Goal: Information Seeking & Learning: Check status

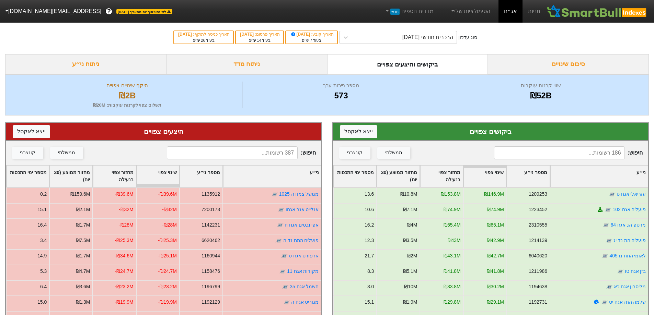
scroll to position [125, 0]
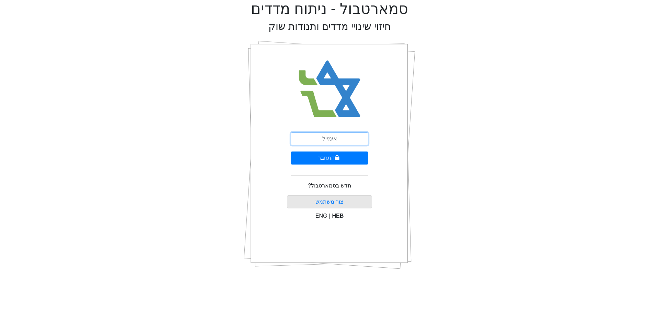
click at [338, 138] on input "email" at bounding box center [330, 138] width 78 height 13
type input "[EMAIL_ADDRESS][DOMAIN_NAME]"
click at [363, 158] on button "התחבר" at bounding box center [330, 158] width 78 height 13
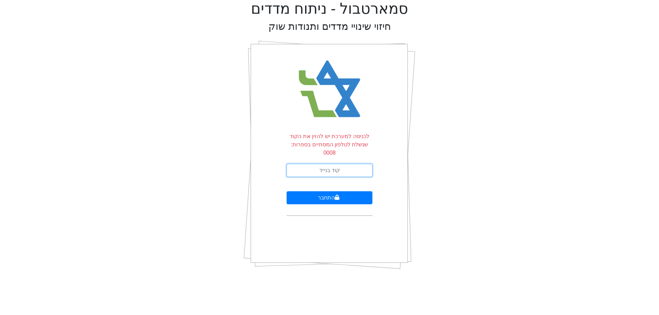
click at [363, 164] on input "text" at bounding box center [330, 170] width 86 height 13
type input "395447"
click at [287, 191] on button "התחבר" at bounding box center [330, 197] width 86 height 13
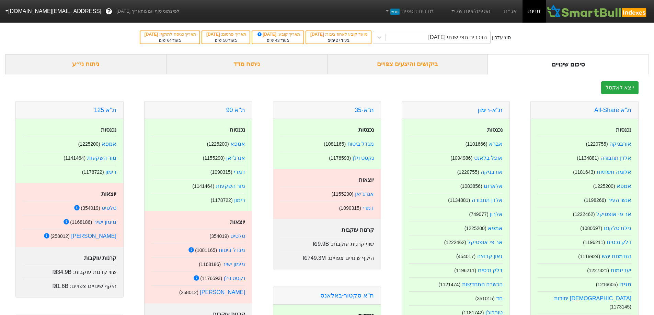
click at [408, 66] on div "ביקושים והיצעים צפויים" at bounding box center [407, 64] width 161 height 20
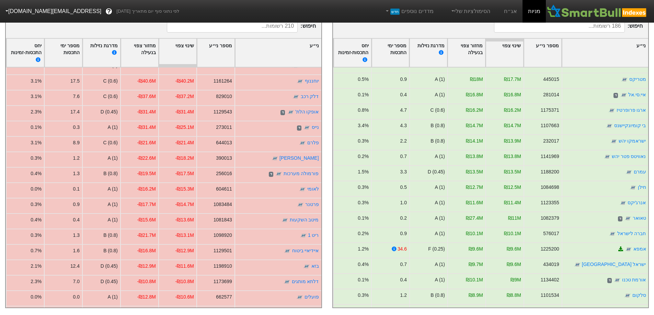
scroll to position [275, 0]
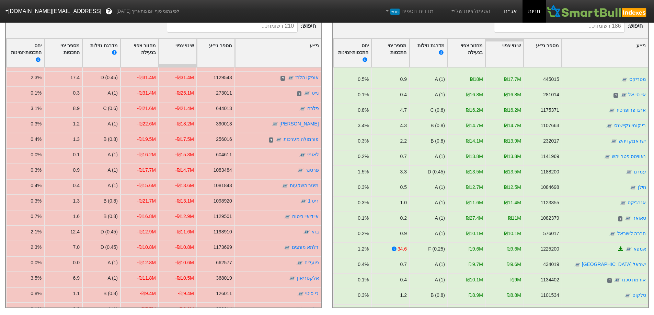
click at [511, 10] on link "אג״ח" at bounding box center [510, 11] width 24 height 23
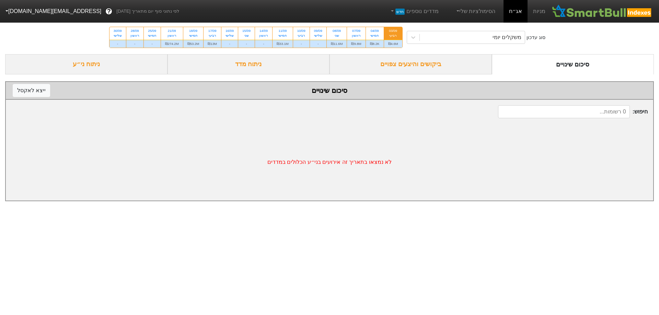
click at [435, 66] on div "ביקושים והיצעים צפויים" at bounding box center [410, 64] width 162 height 20
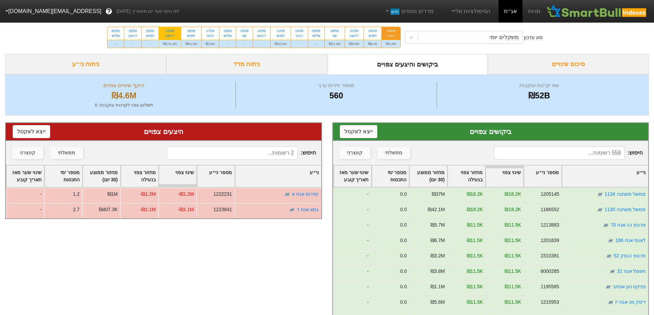
click at [176, 31] on div "21/09" at bounding box center [170, 30] width 14 height 5
click at [170, 31] on input "21/09 ראשון ₪274.2M" at bounding box center [167, 29] width 4 height 4
radio input "true"
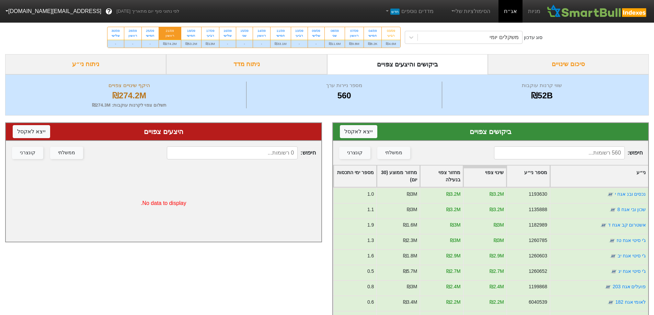
click at [570, 66] on div "סיכום שינויים" at bounding box center [568, 64] width 161 height 20
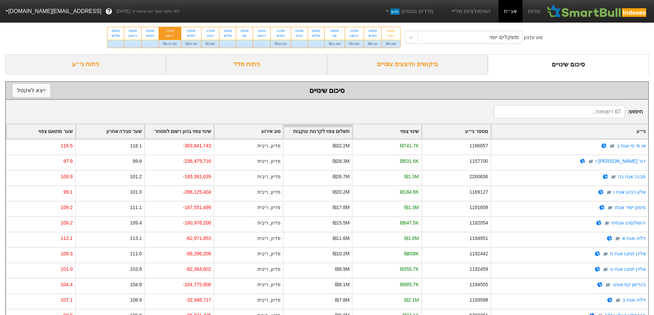
click at [436, 64] on div "ביקושים והיצעים צפויים" at bounding box center [407, 64] width 161 height 20
